Goal: Task Accomplishment & Management: Complete application form

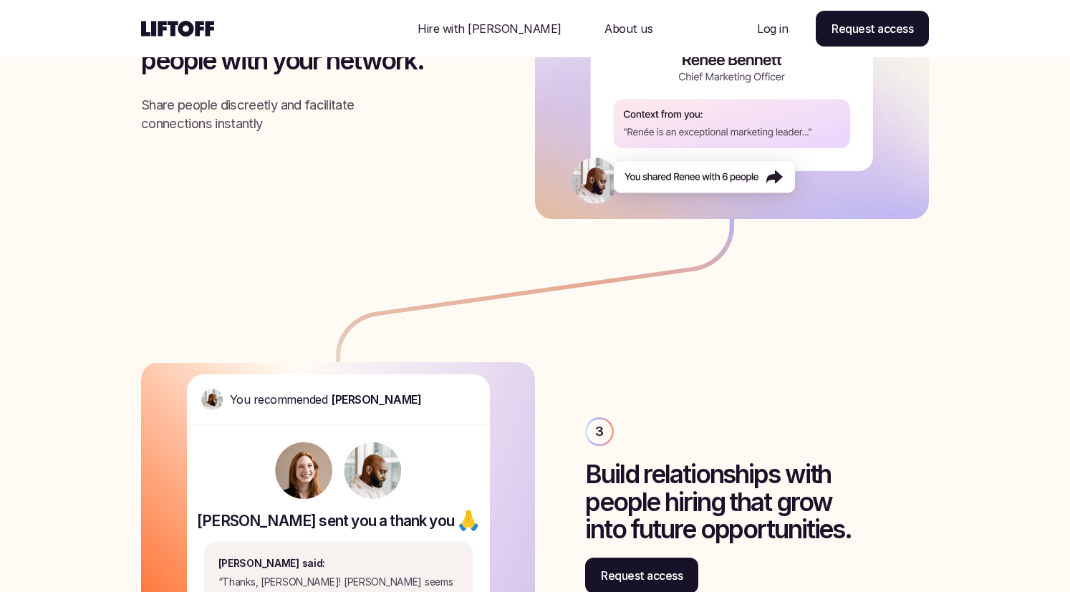
scroll to position [2998, 0]
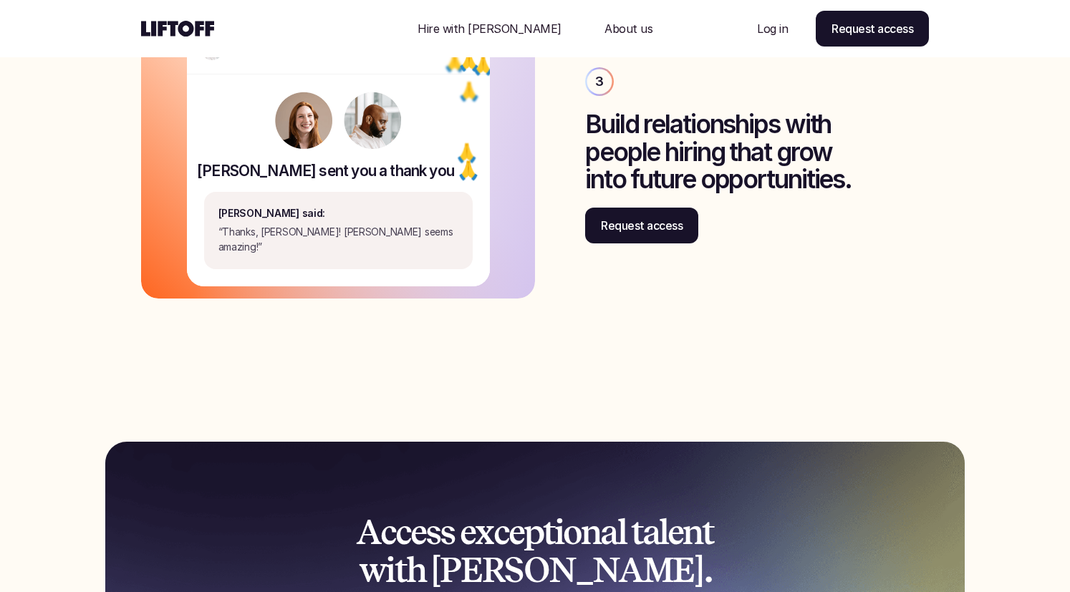
click at [770, 29] on p "Log in" at bounding box center [772, 28] width 31 height 17
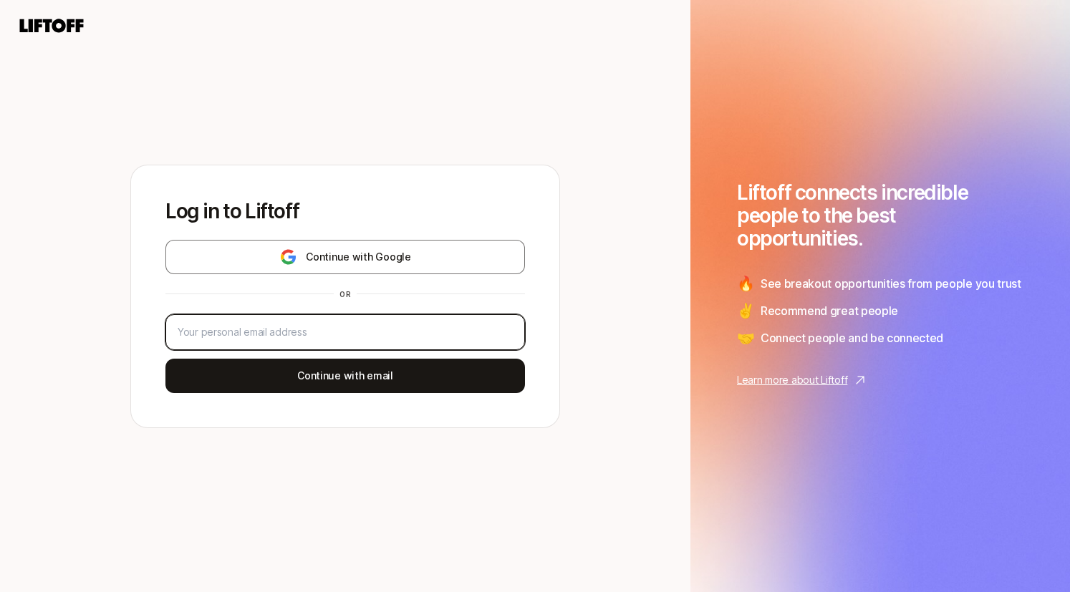
click at [390, 329] on input "email" at bounding box center [345, 332] width 335 height 17
type input "jg@justingabbard.com"
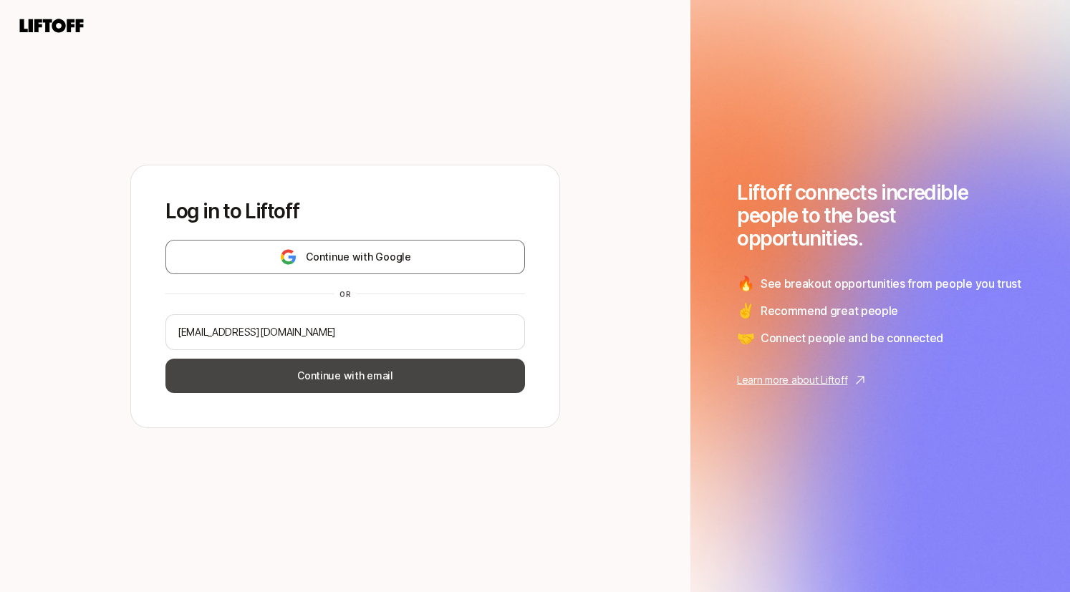
click at [351, 374] on button "Continue with email" at bounding box center [344, 376] width 359 height 34
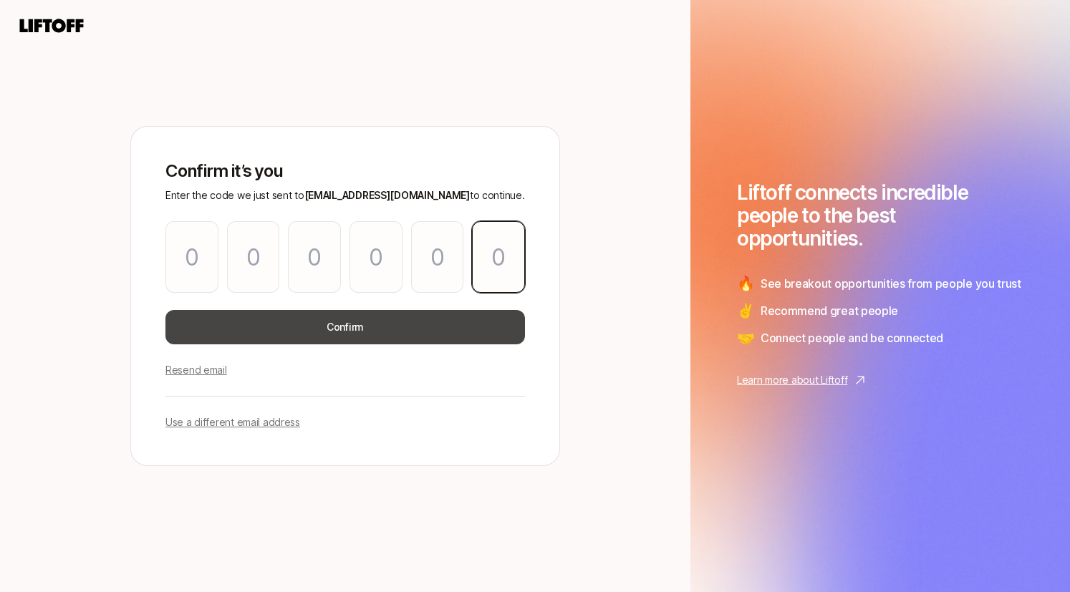
paste input "7"
type input "6"
type input "2"
type input "0"
type input "5"
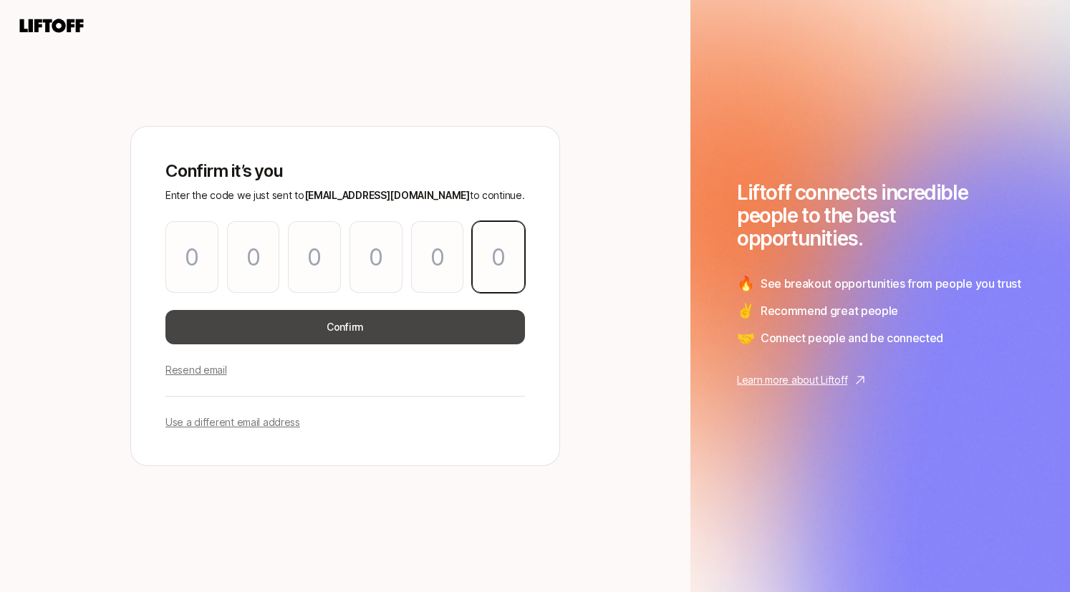
type input "1"
type input "7"
click at [372, 333] on button "Confirm" at bounding box center [344, 327] width 359 height 34
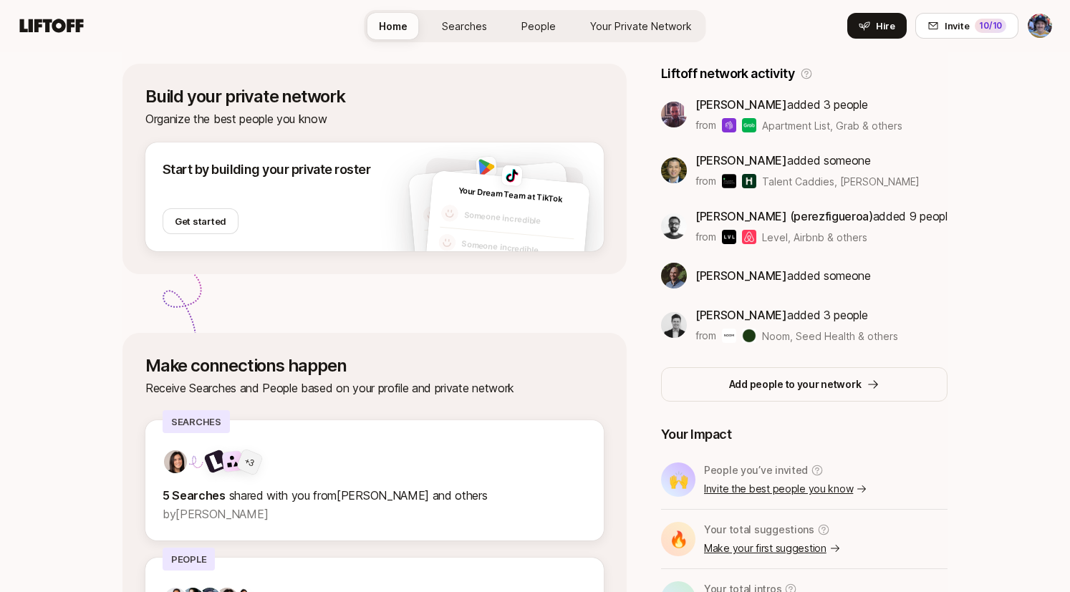
scroll to position [240, 0]
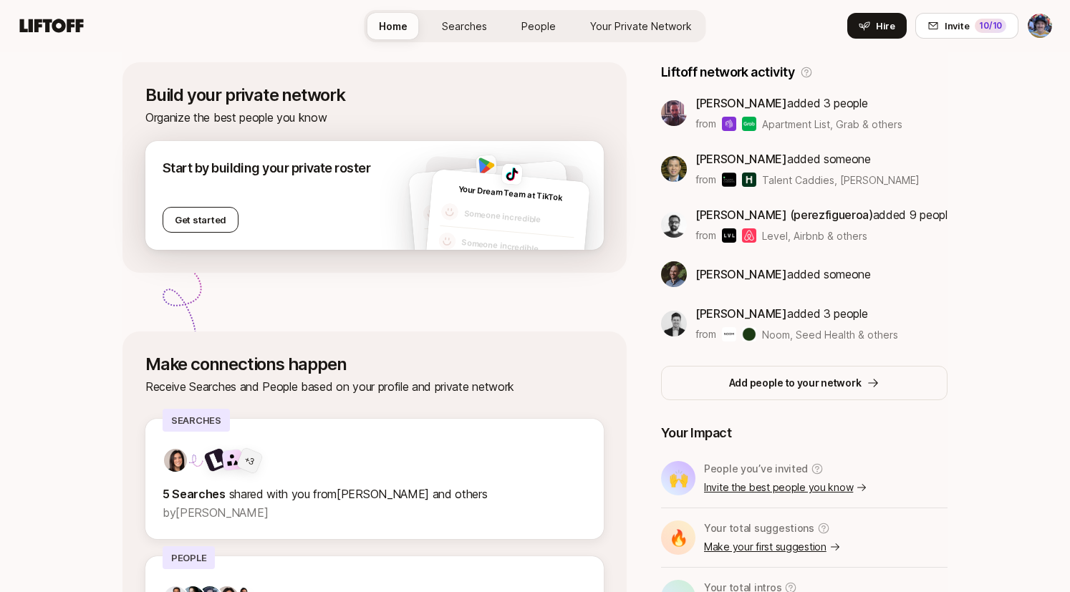
click at [195, 216] on button "Get started" at bounding box center [201, 220] width 76 height 26
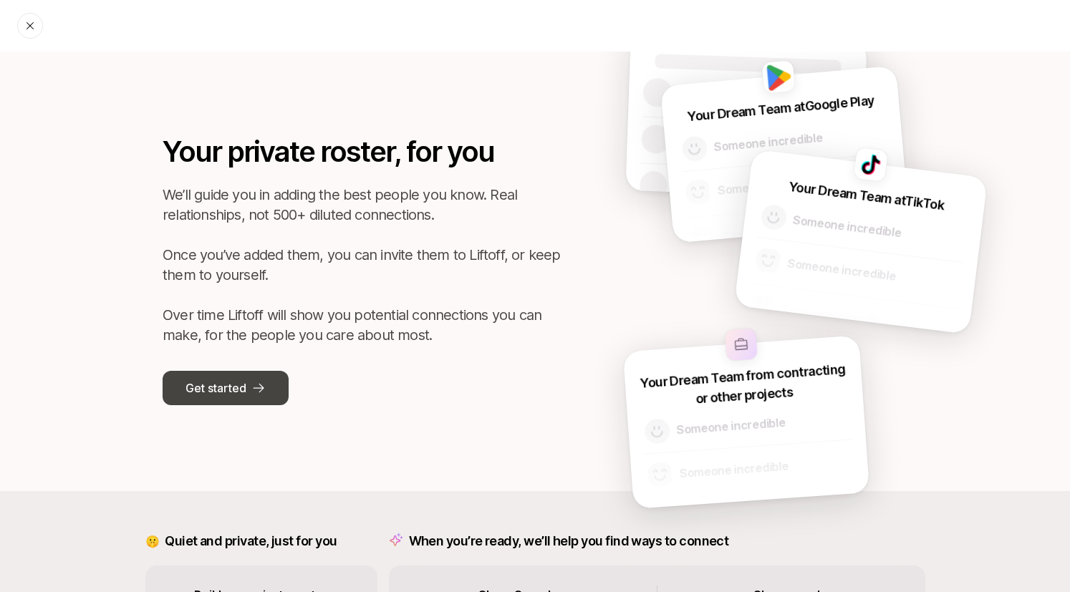
click at [244, 387] on p "Get started" at bounding box center [215, 388] width 60 height 19
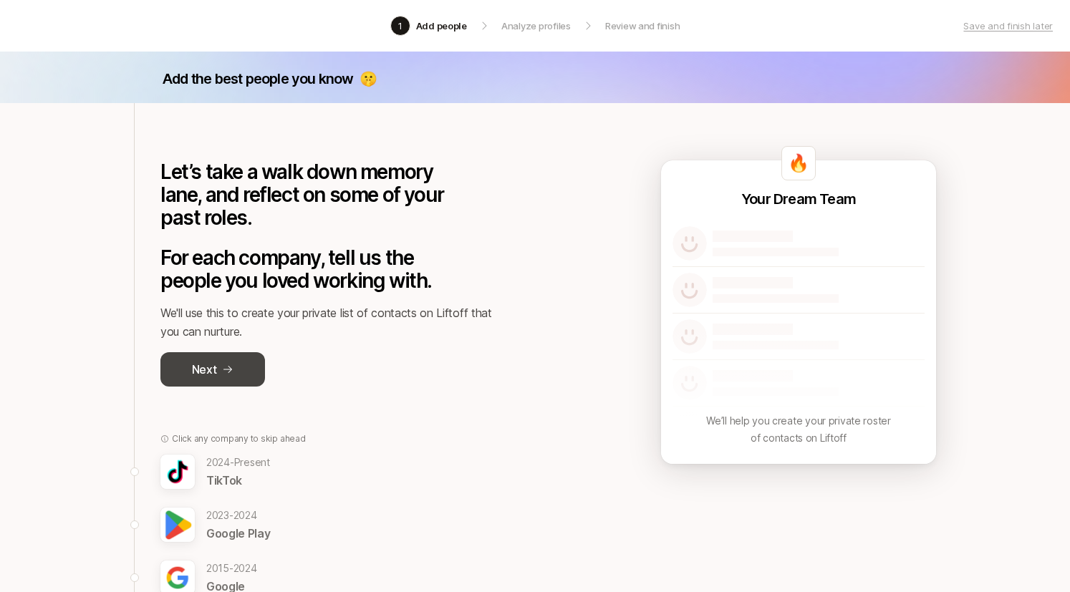
click at [233, 360] on button "Next" at bounding box center [212, 369] width 105 height 34
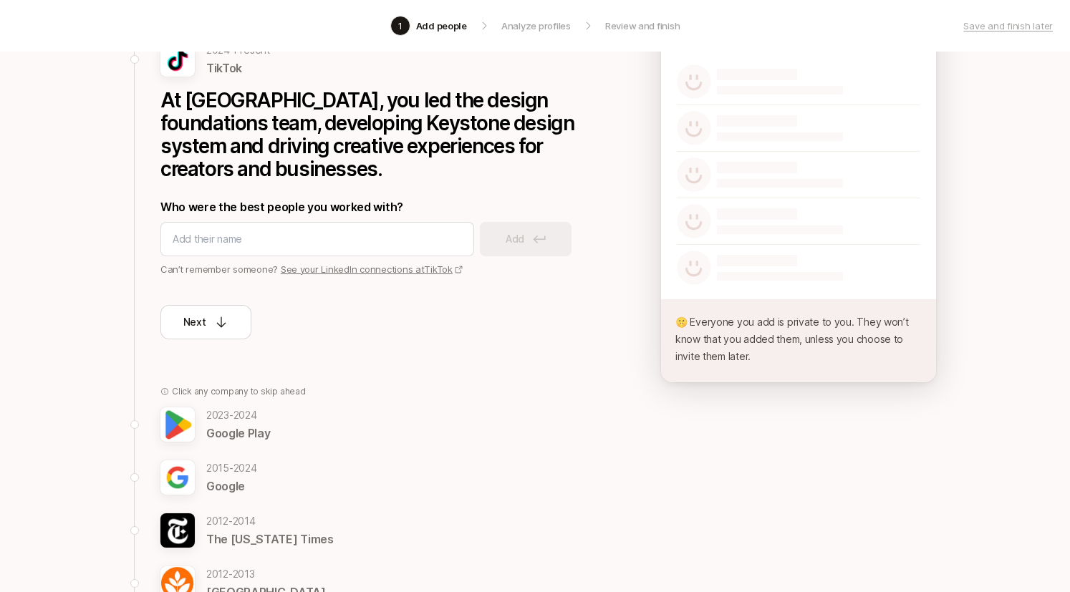
scroll to position [167, 0]
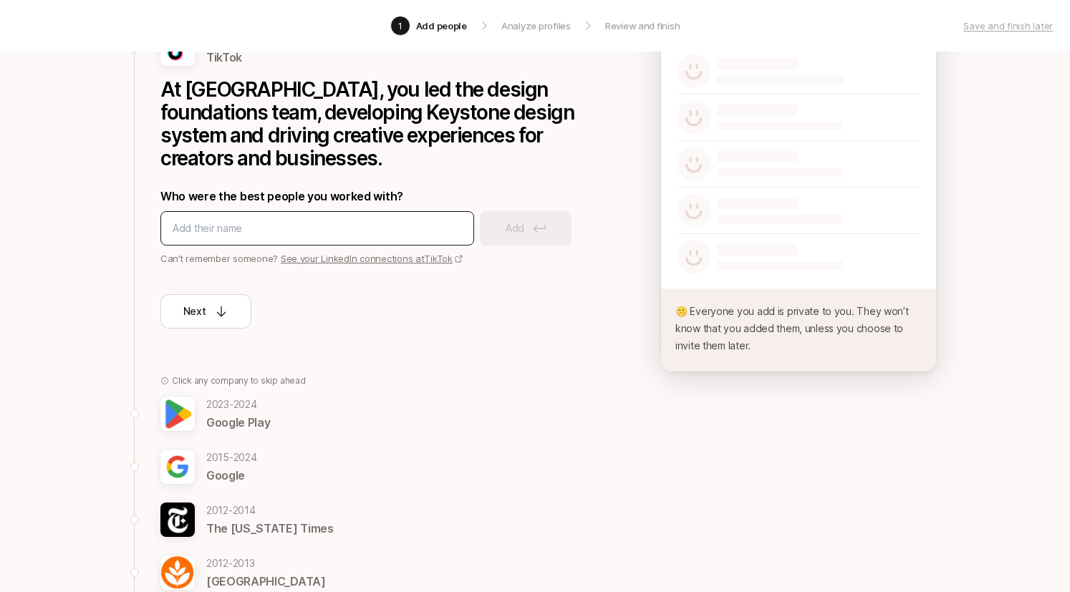
click at [306, 229] on input at bounding box center [317, 228] width 289 height 17
type input "J"
type input "JIngxi Li, Yuhan Wu, Christopher"
click at [390, 261] on link "See your LinkedIn connections at TikTok" at bounding box center [372, 258] width 183 height 11
